Goal: Transaction & Acquisition: Subscribe to service/newsletter

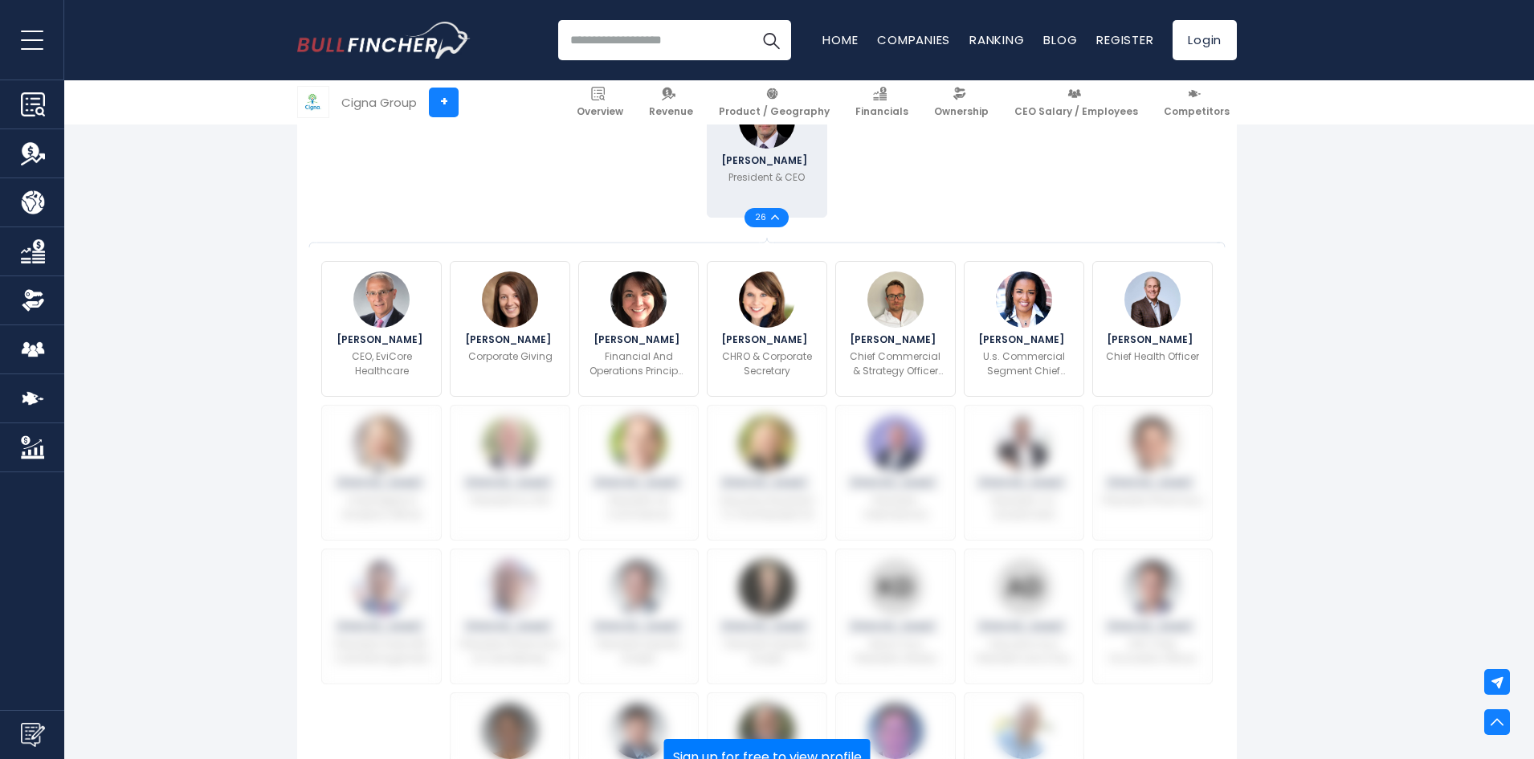
scroll to position [482, 0]
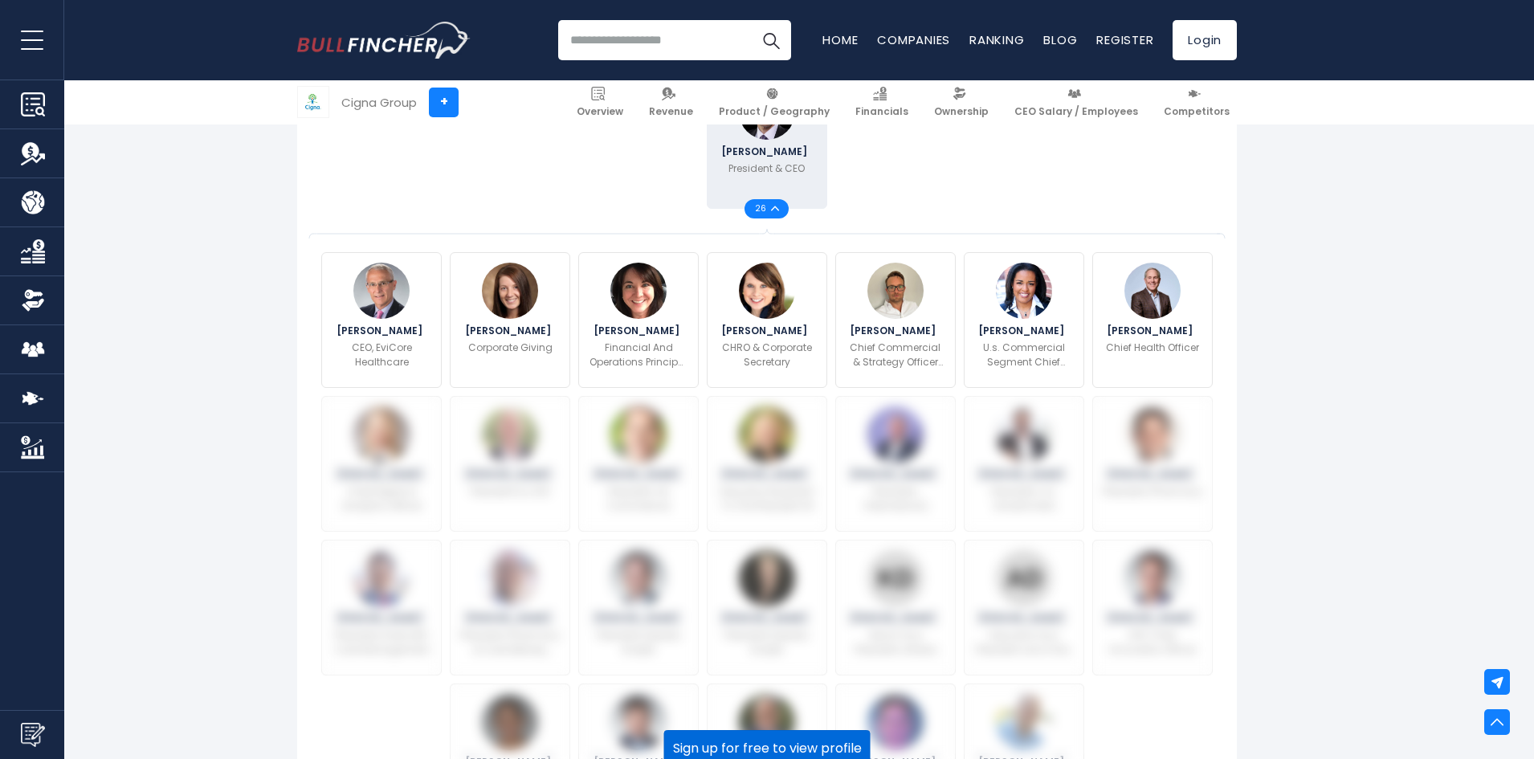
click at [803, 732] on button "Sign up for free to view profile" at bounding box center [767, 748] width 206 height 37
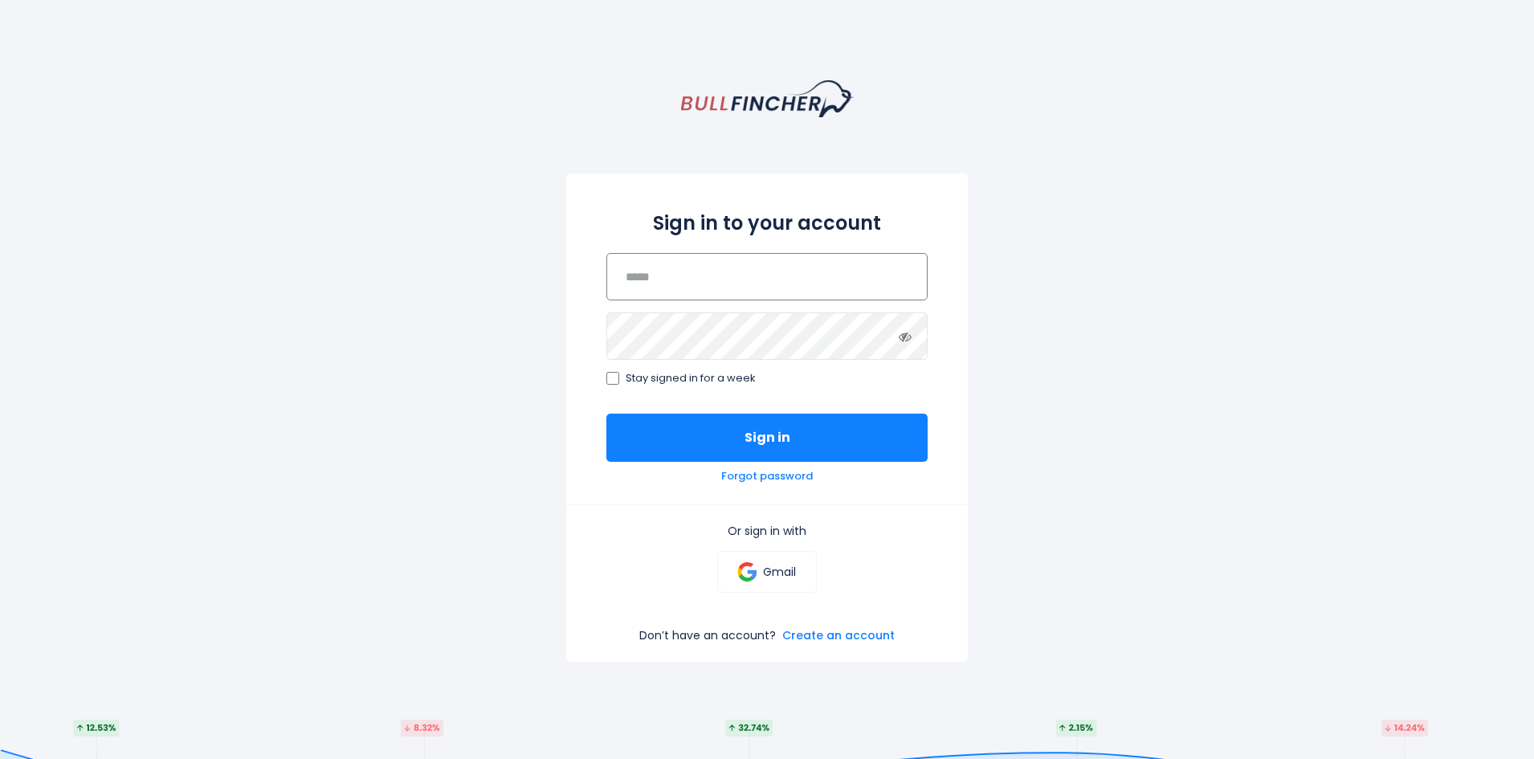
click at [744, 279] on input "email" at bounding box center [766, 276] width 321 height 47
click at [840, 629] on link "Create an account" at bounding box center [838, 635] width 112 height 14
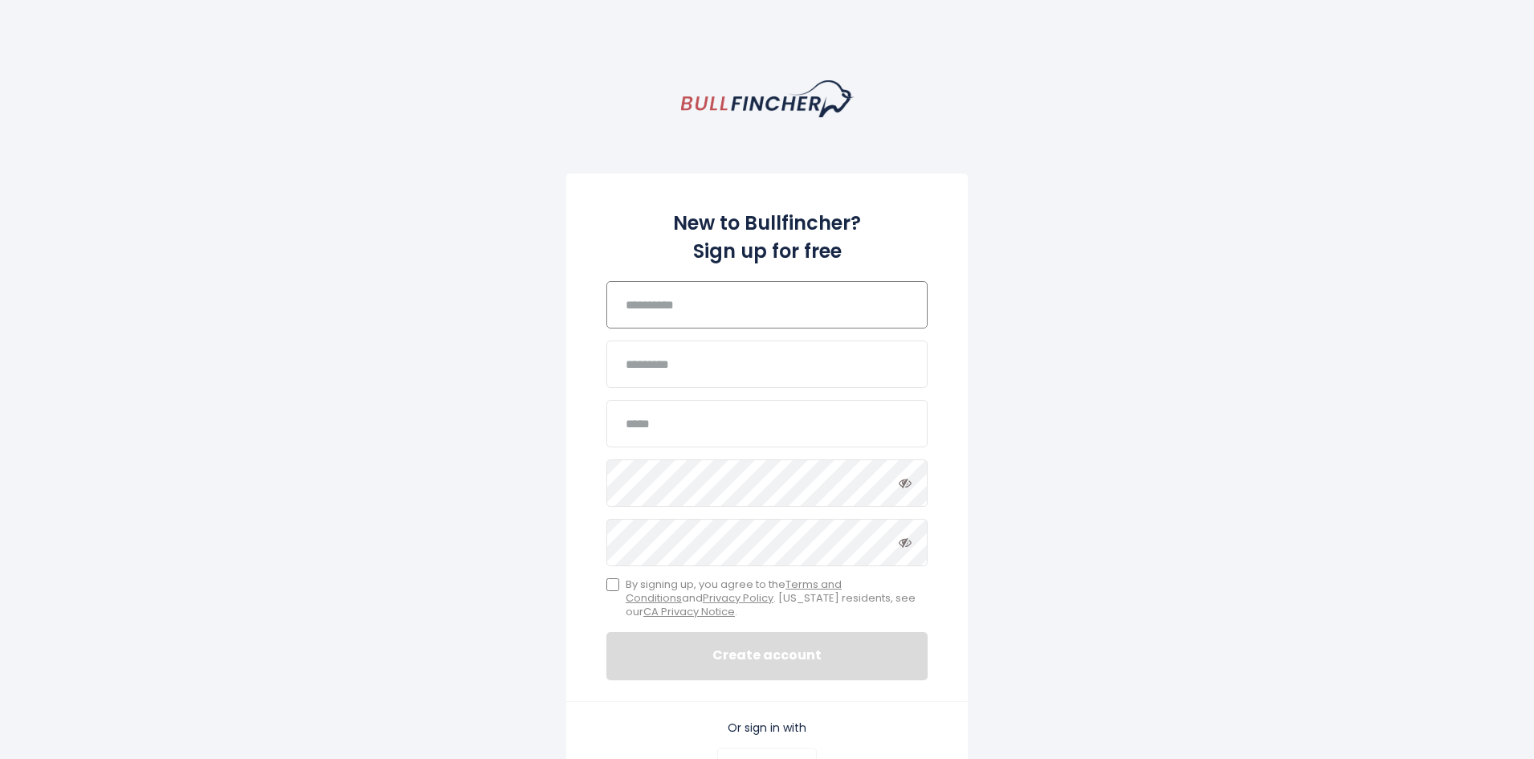
click at [712, 316] on input "text" at bounding box center [766, 304] width 321 height 47
type input "*"
click at [685, 361] on input "text" at bounding box center [766, 363] width 321 height 47
type input "*"
click at [691, 415] on input "email" at bounding box center [766, 423] width 321 height 47
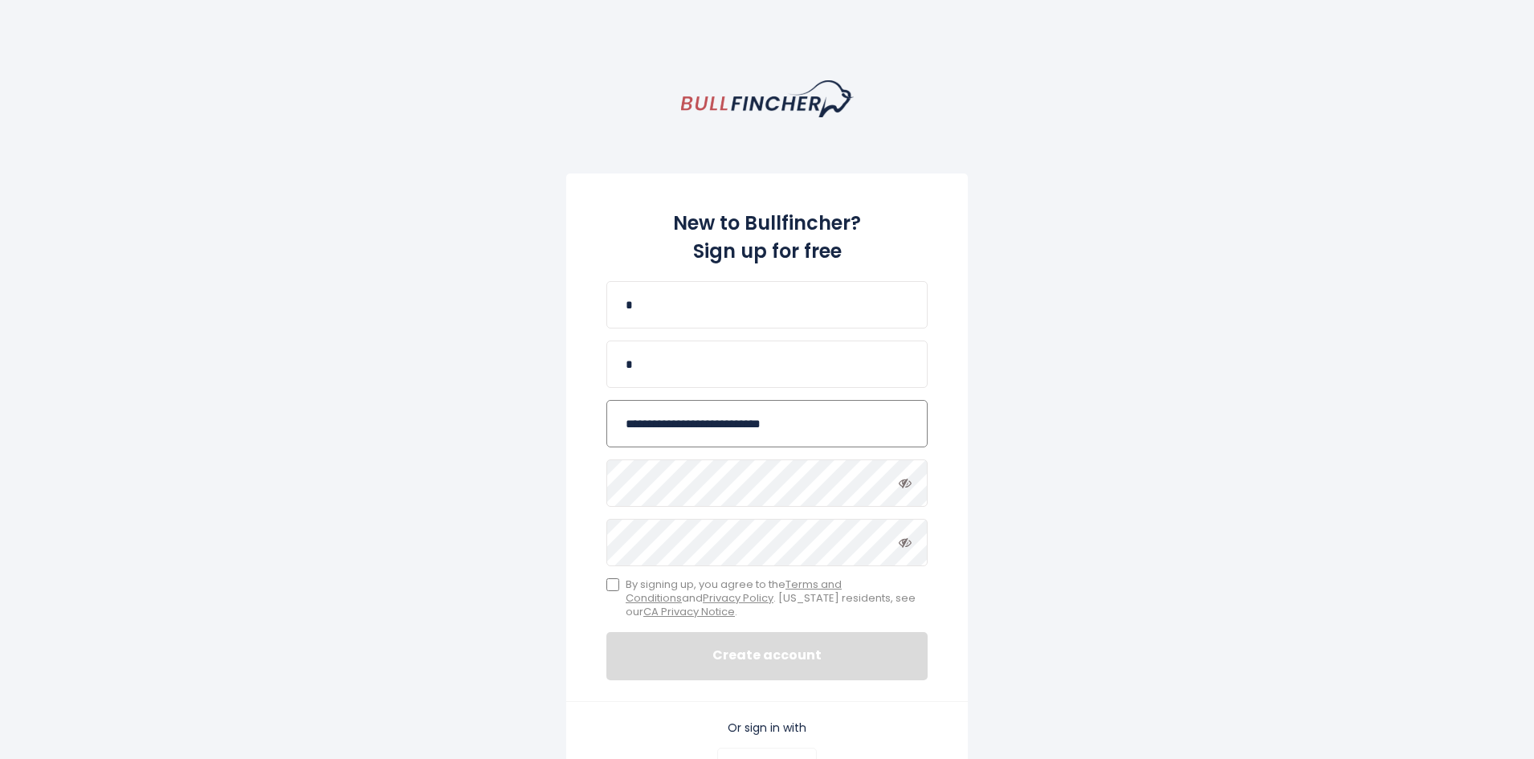
type input "**********"
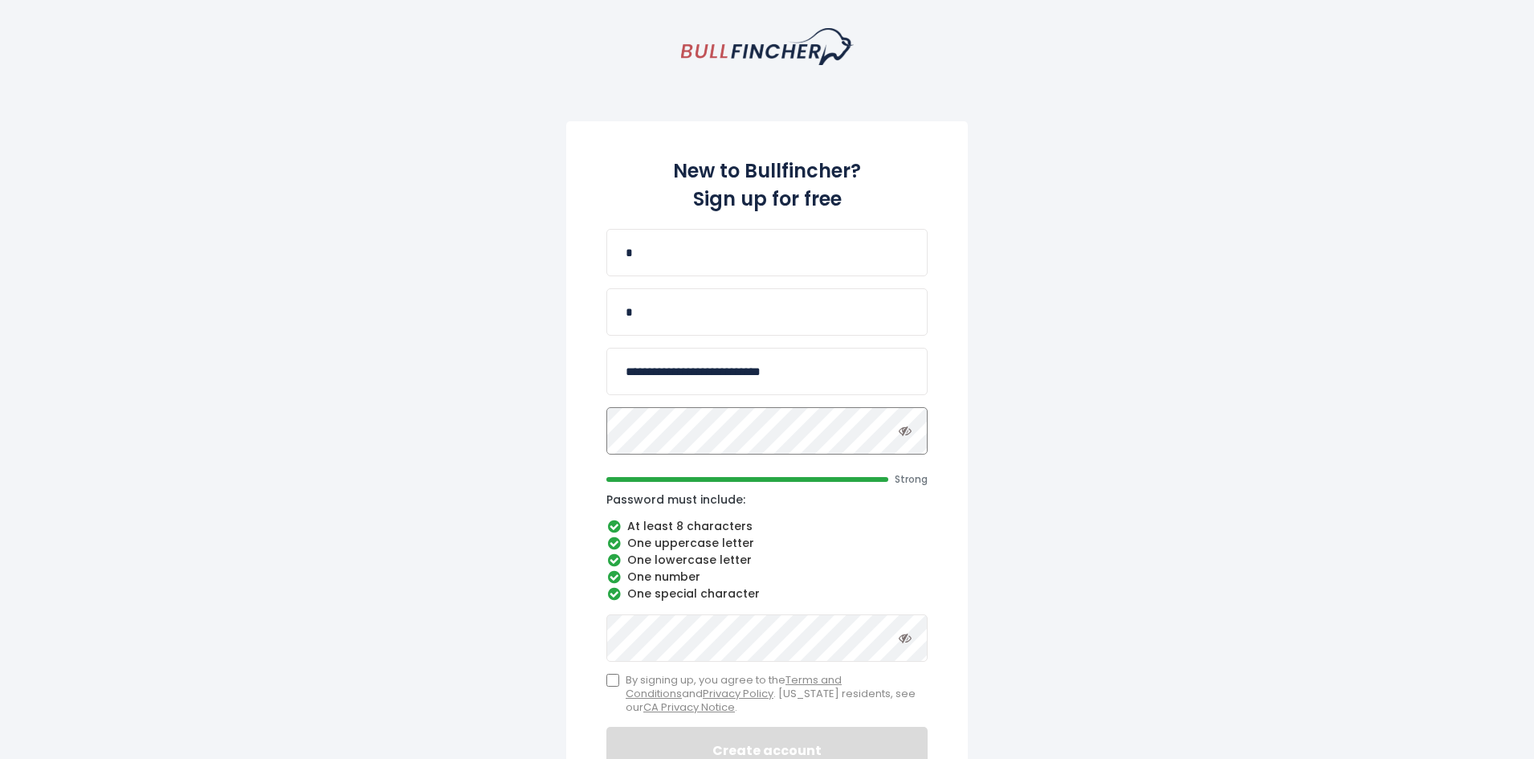
scroll to position [80, 0]
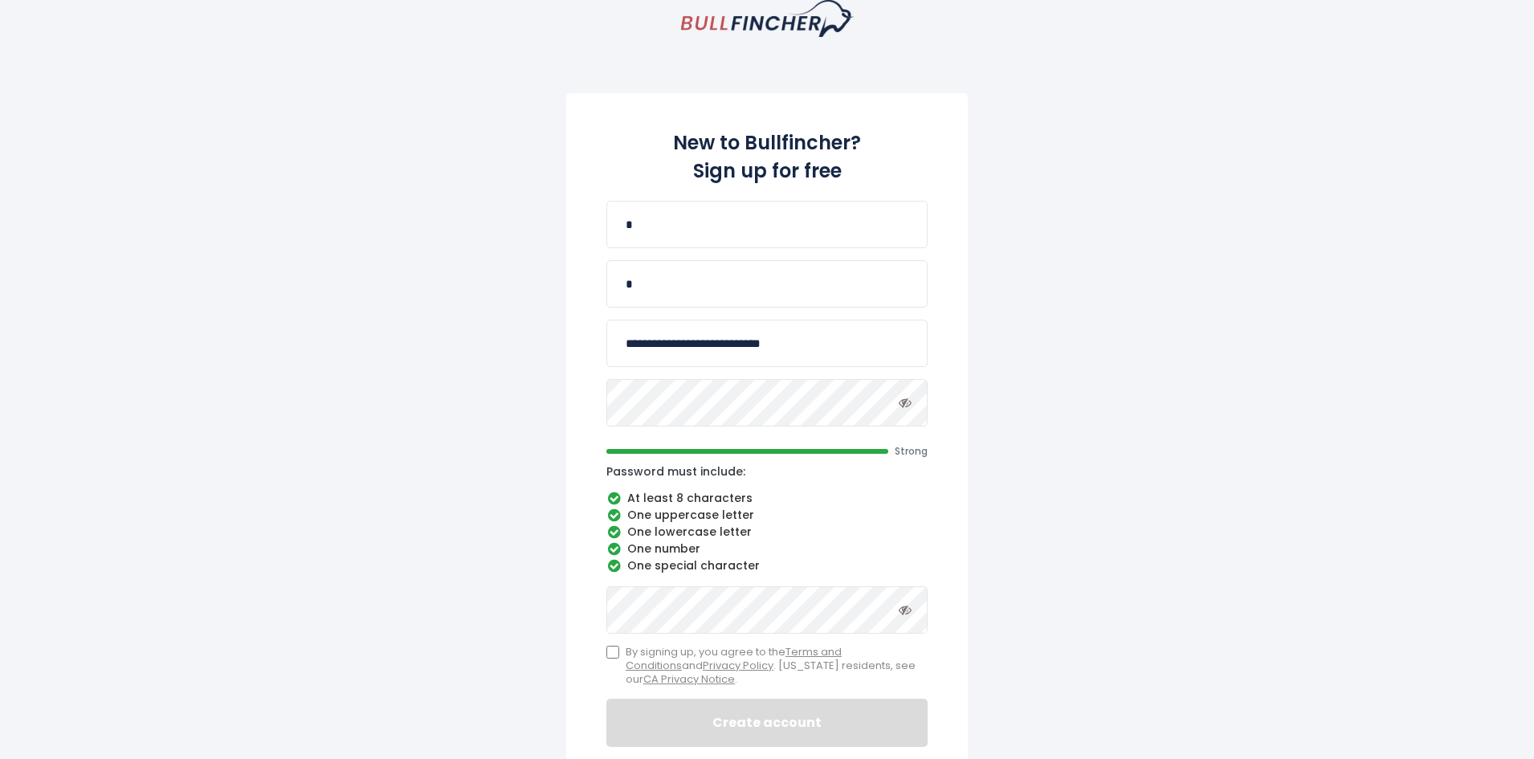
click at [594, 650] on div "**********" at bounding box center [766, 430] width 401 height 674
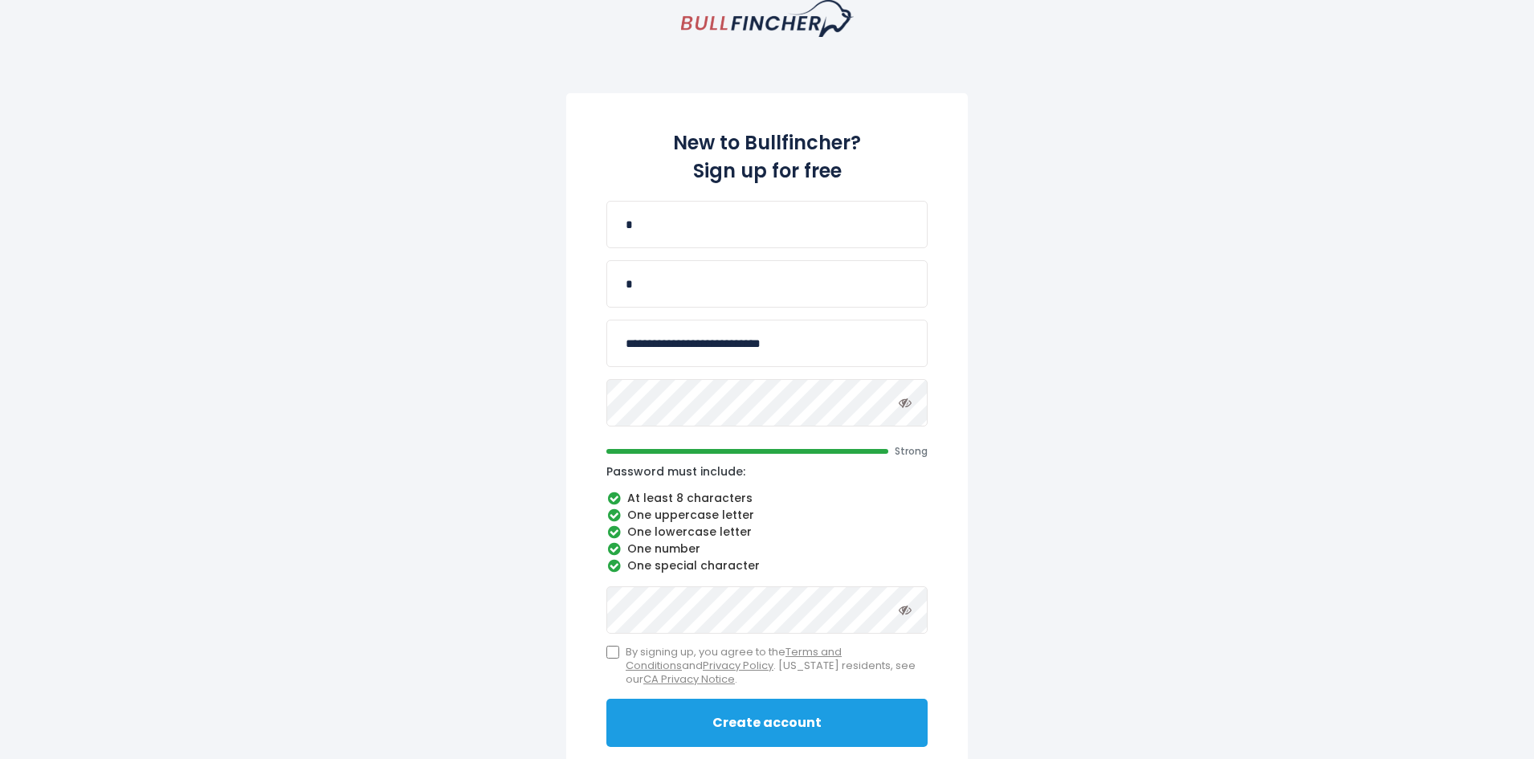
click at [699, 732] on button "Create account" at bounding box center [766, 723] width 321 height 48
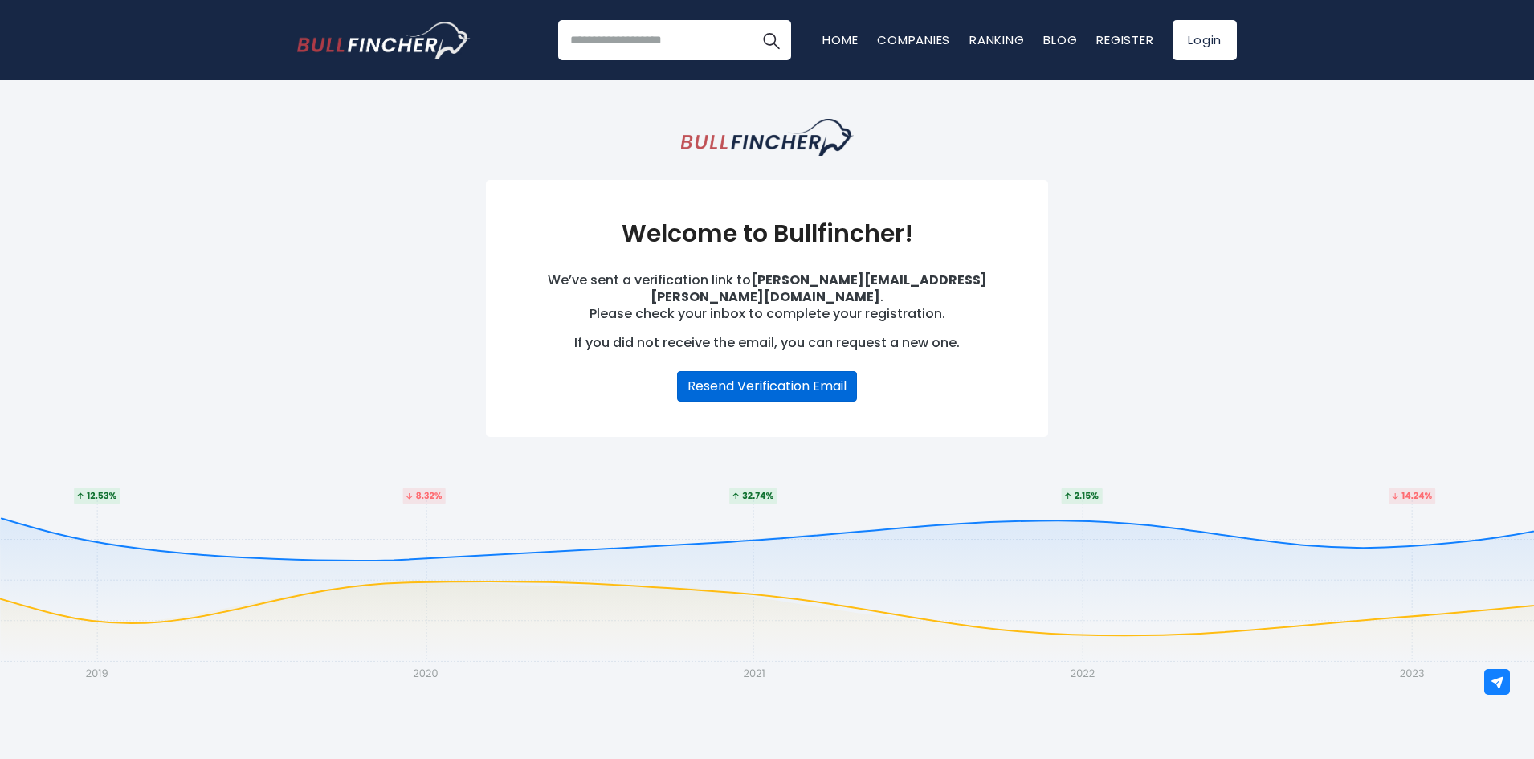
click at [815, 377] on button "Resend Verification Email" at bounding box center [767, 386] width 180 height 31
click at [1205, 46] on link "Login" at bounding box center [1204, 40] width 64 height 40
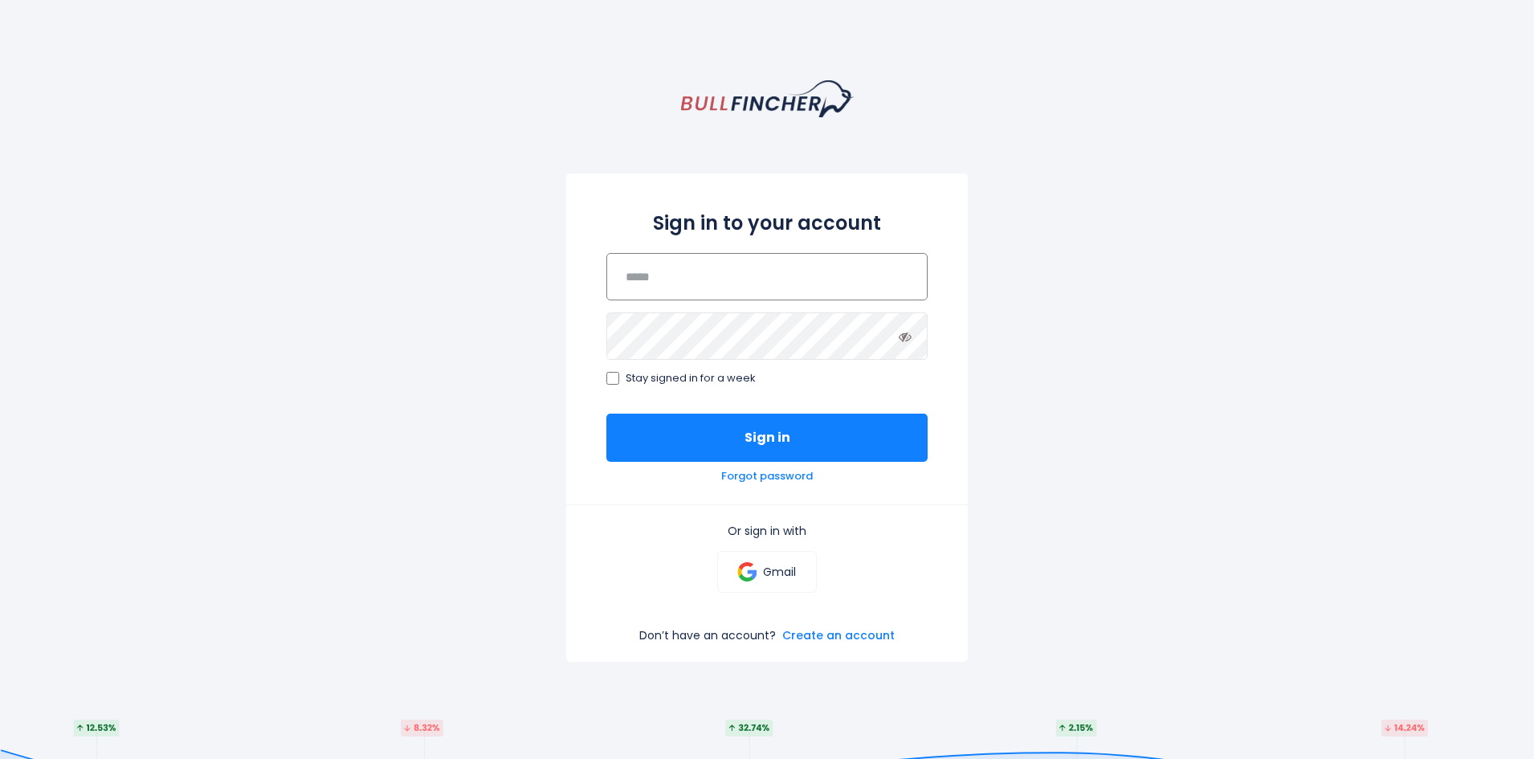
click at [719, 276] on input "email" at bounding box center [766, 276] width 321 height 47
click at [843, 638] on link "Create an account" at bounding box center [838, 635] width 112 height 14
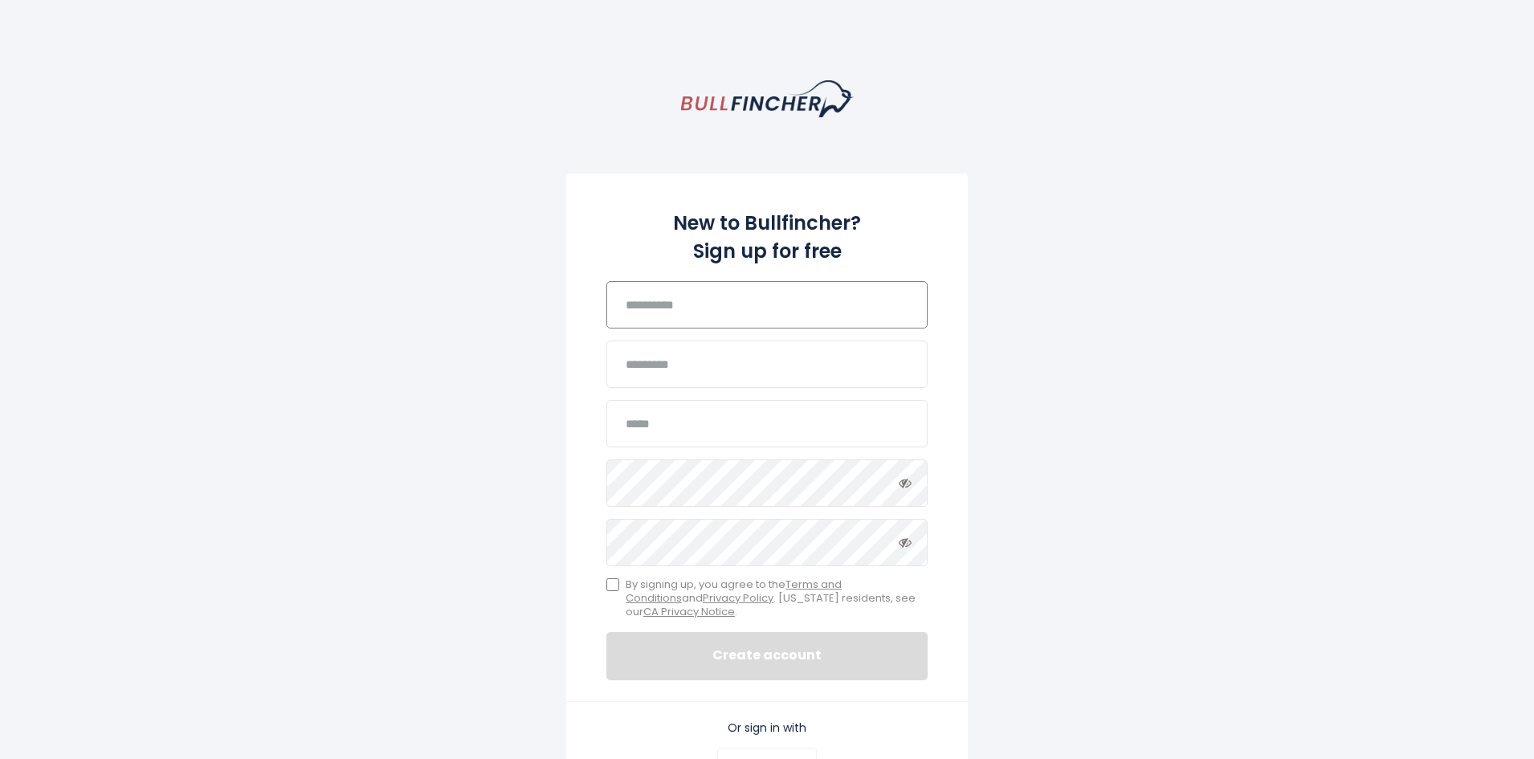
click at [704, 310] on input "text" at bounding box center [766, 304] width 321 height 47
type input "*"
click at [683, 370] on input "text" at bounding box center [766, 363] width 321 height 47
type input "*"
click at [677, 433] on input "email" at bounding box center [766, 423] width 321 height 47
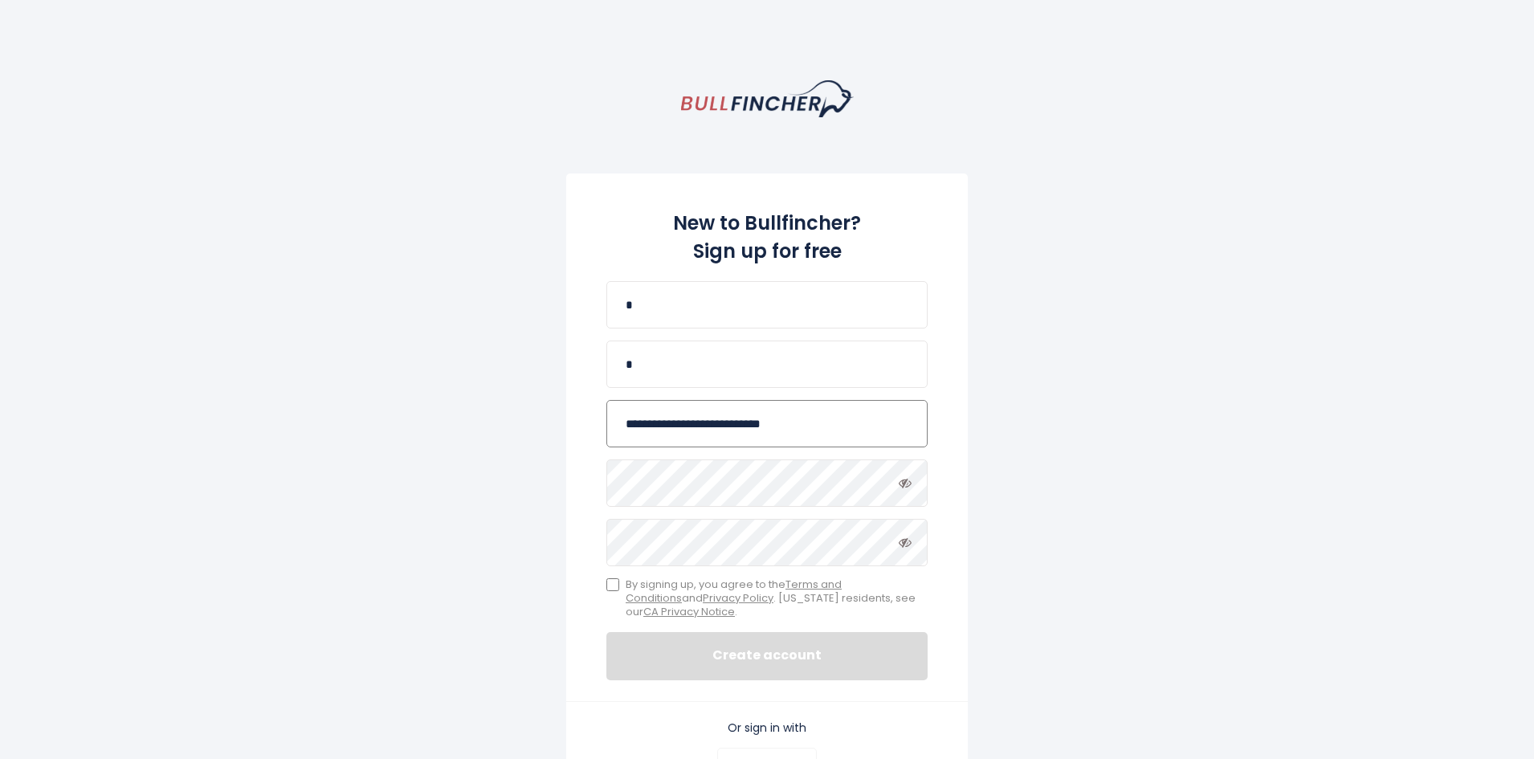
type input "**********"
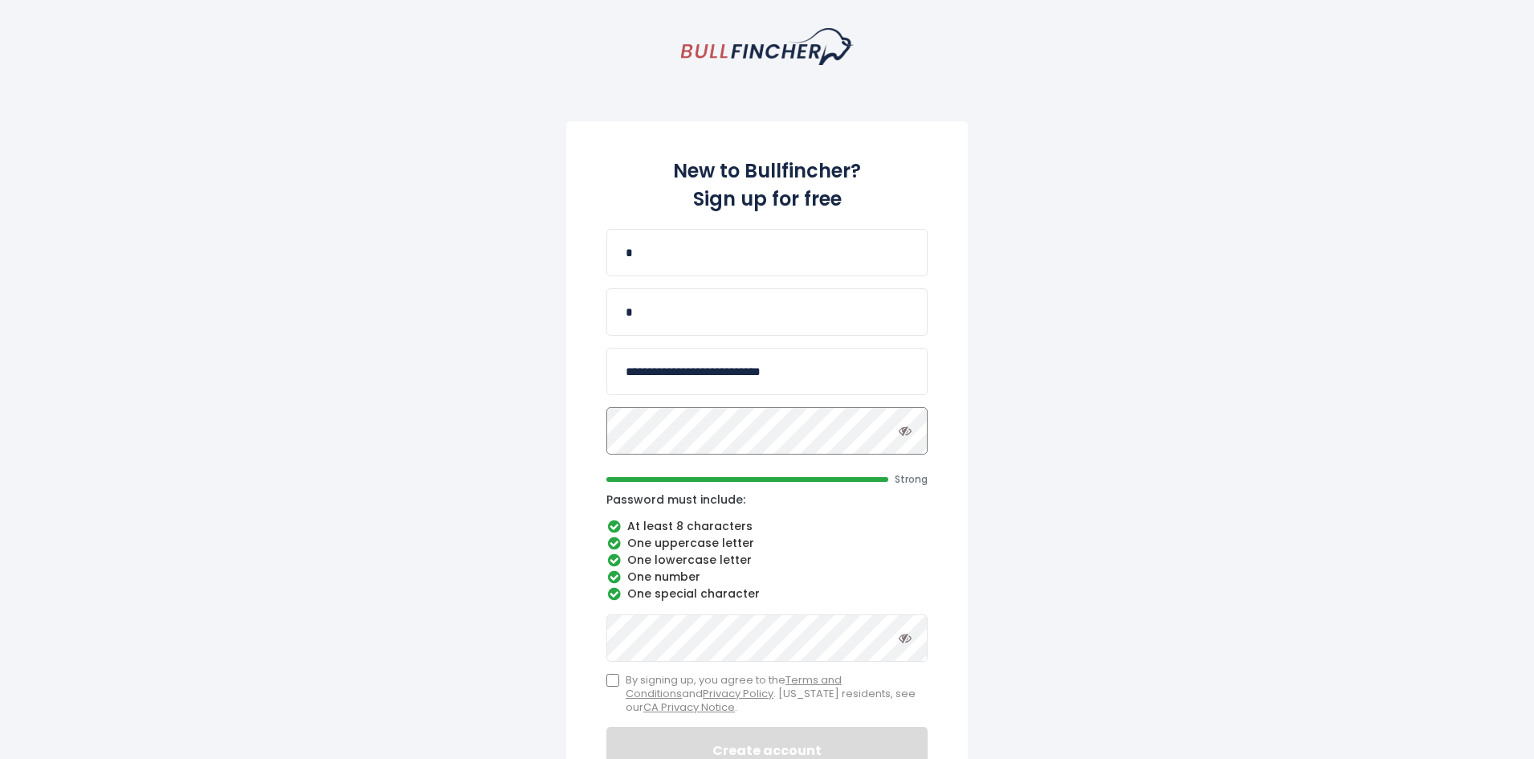
scroll to position [80, 0]
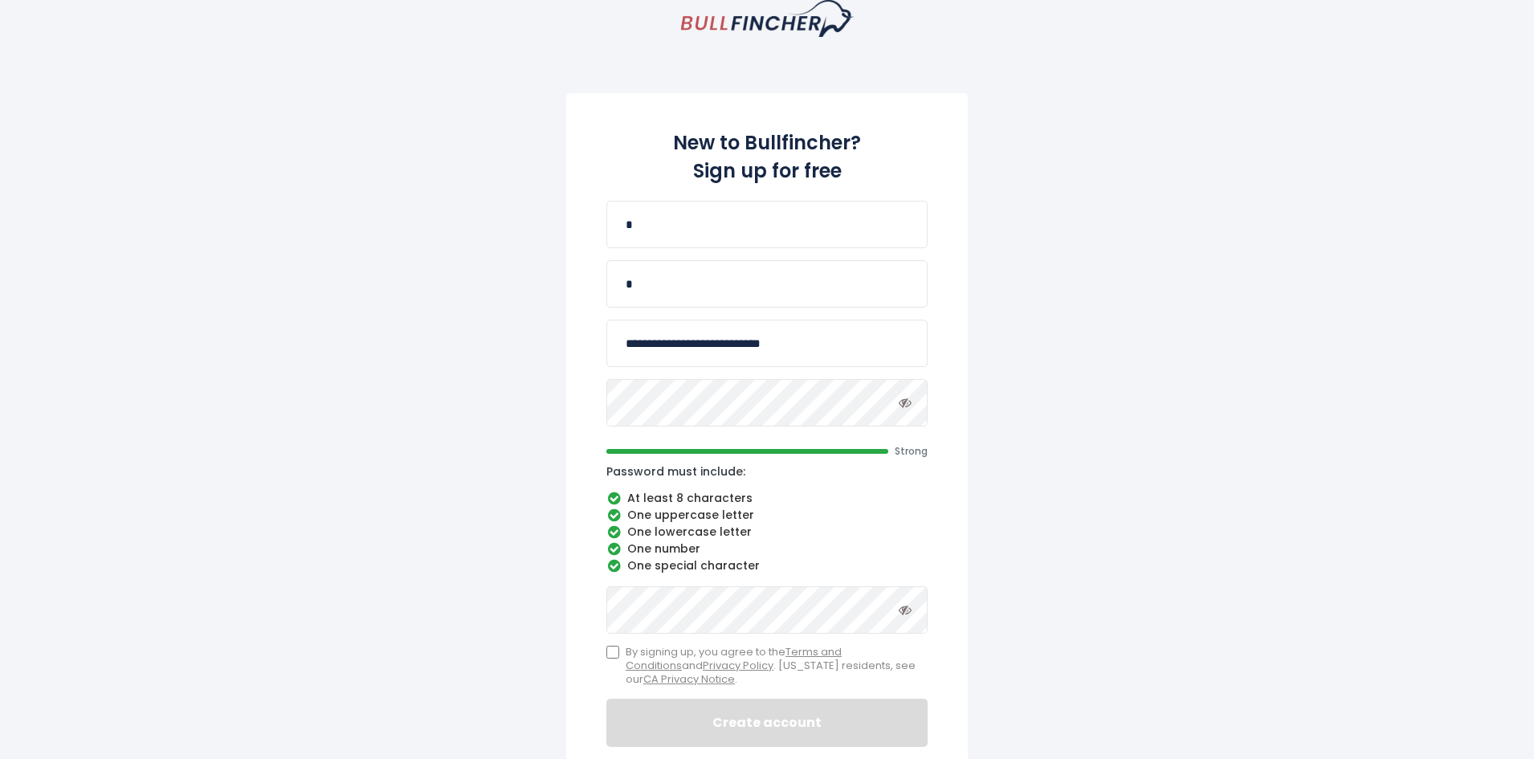
click at [613, 658] on label "By signing up, you agree to the Terms and Conditions and Privacy Policy . [US_S…" at bounding box center [766, 666] width 321 height 41
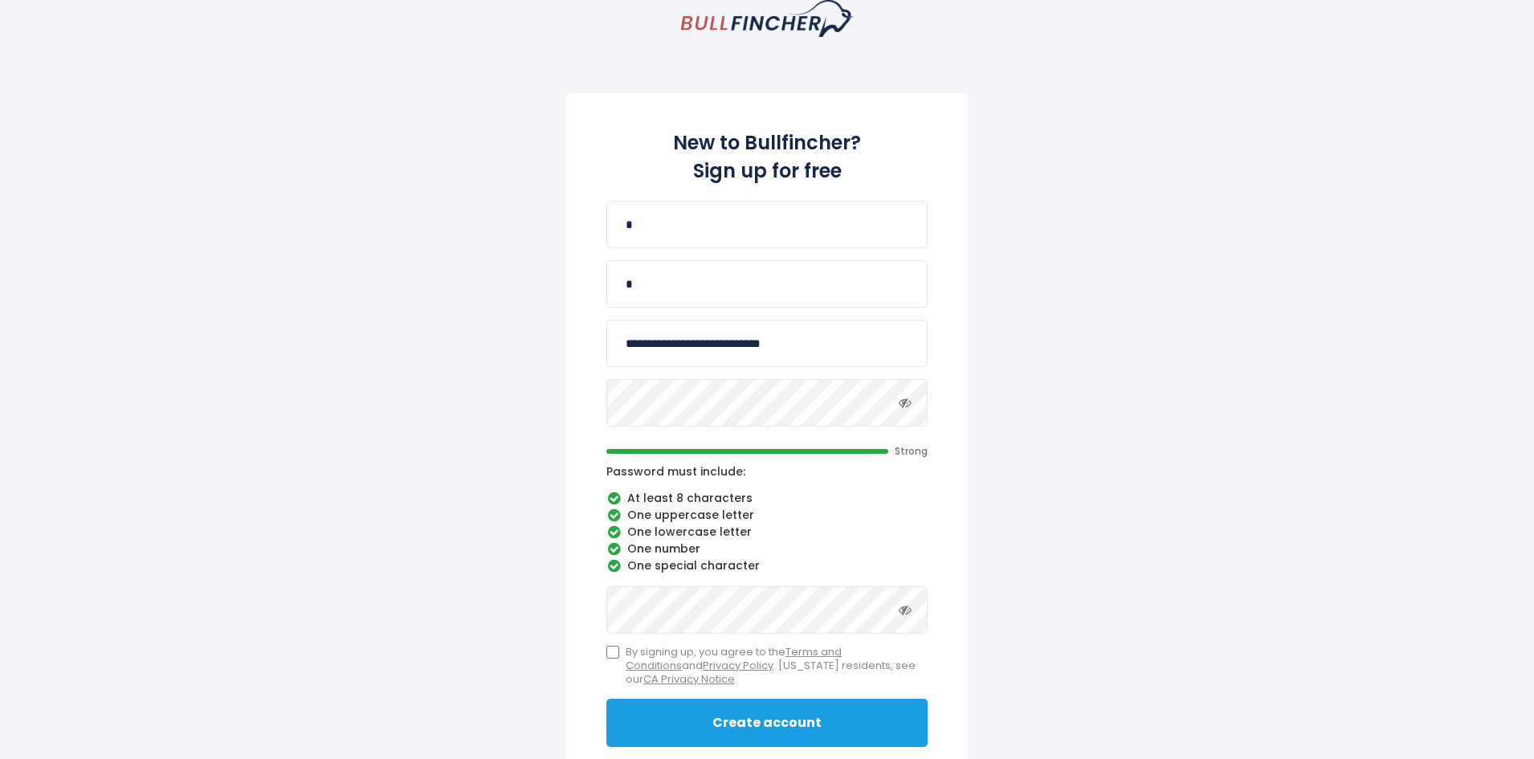
click at [738, 700] on button "Create account" at bounding box center [766, 723] width 321 height 48
click at [764, 719] on button "Create account" at bounding box center [766, 723] width 321 height 48
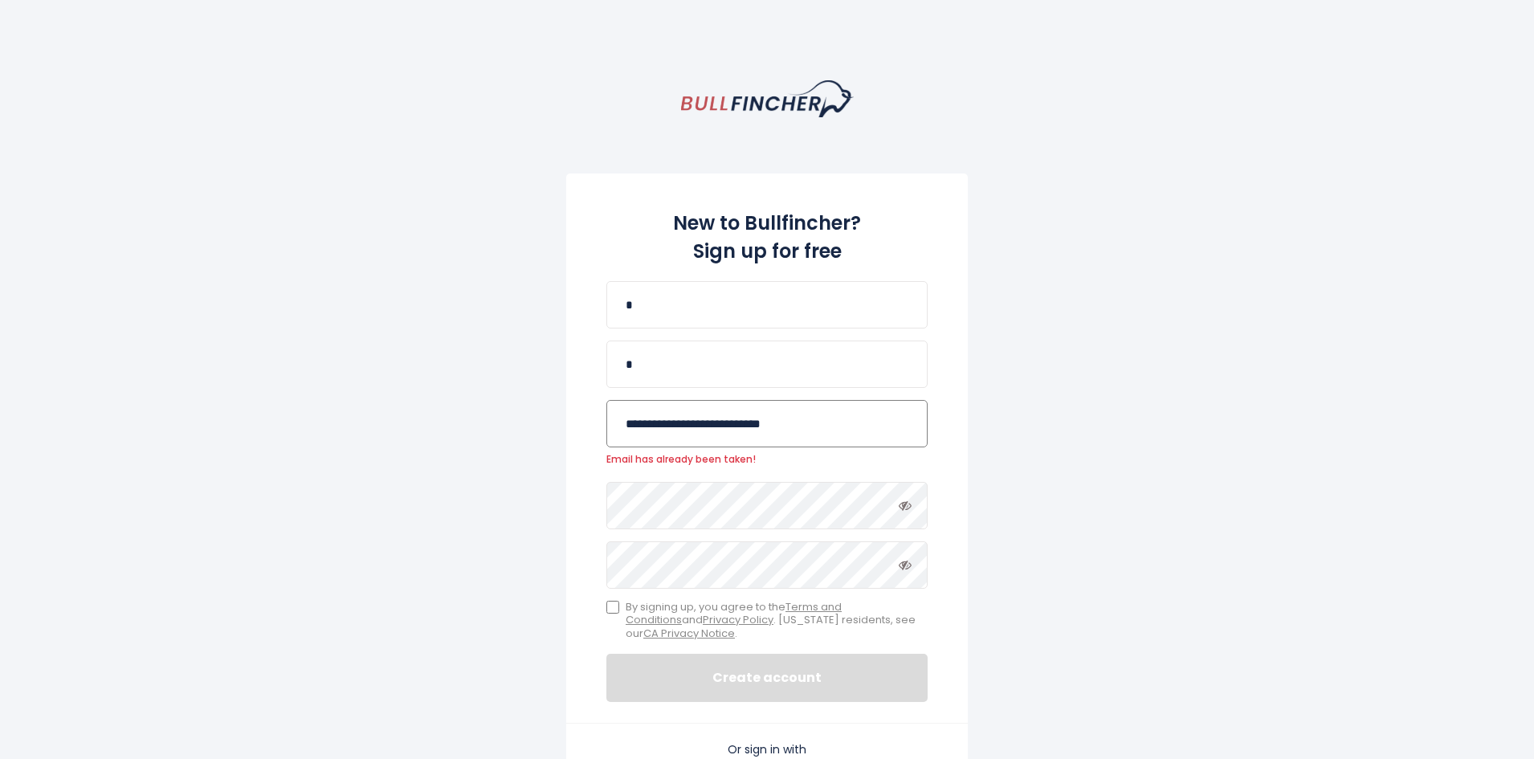
drag, startPoint x: 854, startPoint y: 426, endPoint x: 593, endPoint y: 427, distance: 260.2
click at [593, 427] on div "**********" at bounding box center [766, 447] width 401 height 549
